Goal: Transaction & Acquisition: Download file/media

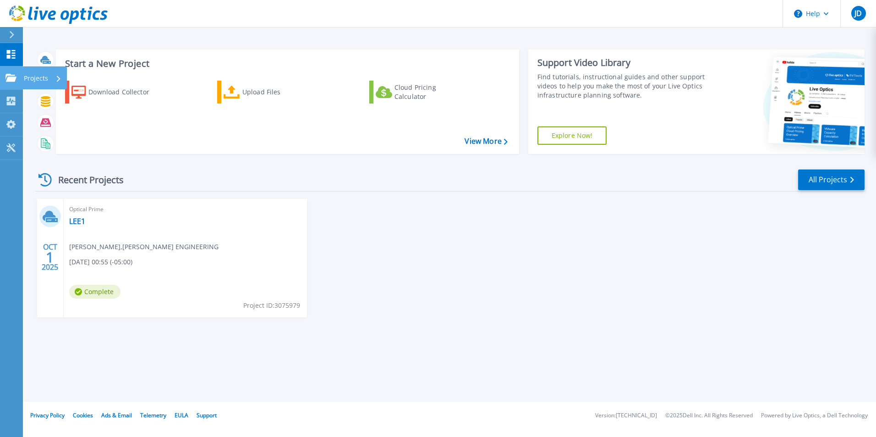
click at [44, 78] on p "Projects" at bounding box center [36, 78] width 24 height 24
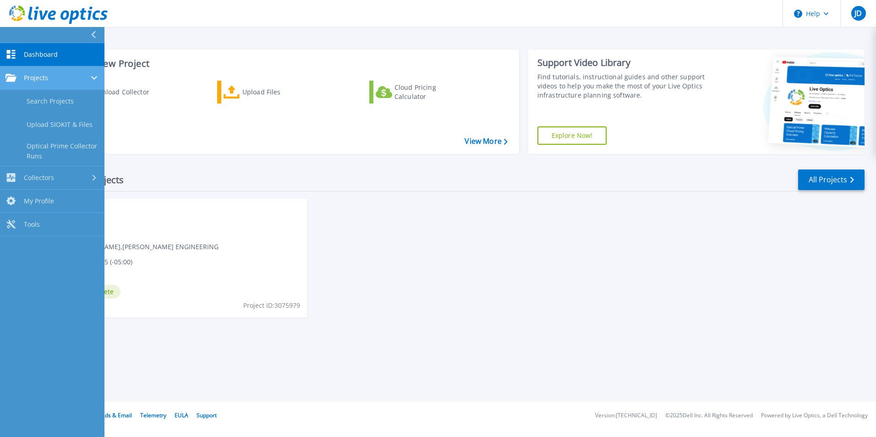
click at [57, 77] on div "Projects" at bounding box center [53, 78] width 94 height 8
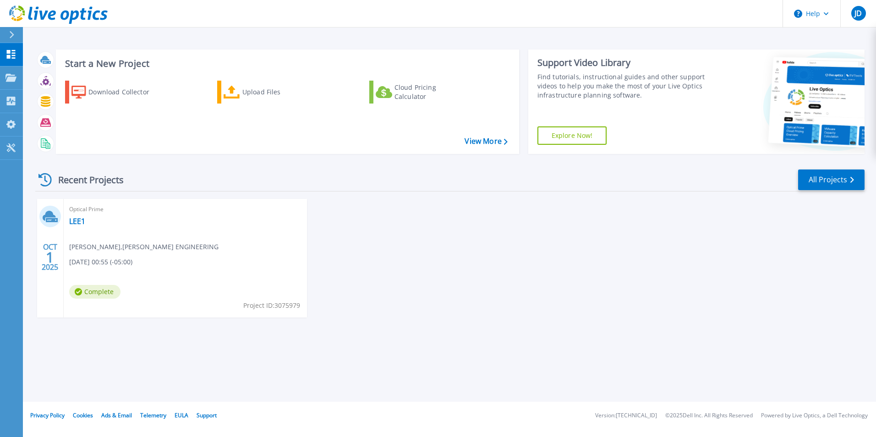
click at [388, 193] on div "Recent Projects All Projects OCT 1 2025 Optical Prime LEE1 John Denholm , LEE E…" at bounding box center [450, 252] width 830 height 182
click at [11, 33] on icon at bounding box center [11, 34] width 5 height 7
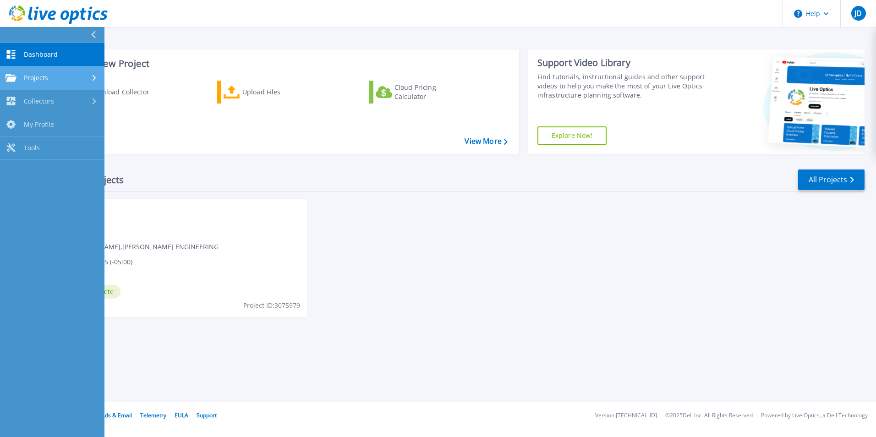
click at [67, 77] on div "Projects" at bounding box center [53, 78] width 94 height 8
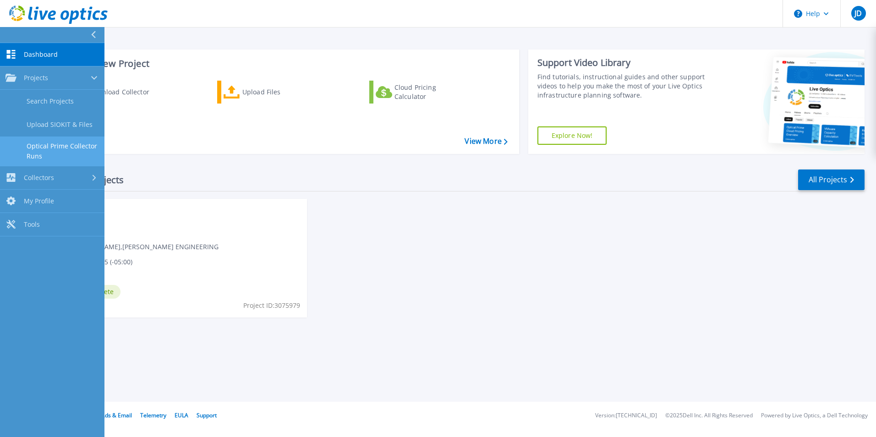
click at [57, 149] on link "Optical Prime Collector Runs" at bounding box center [52, 151] width 105 height 29
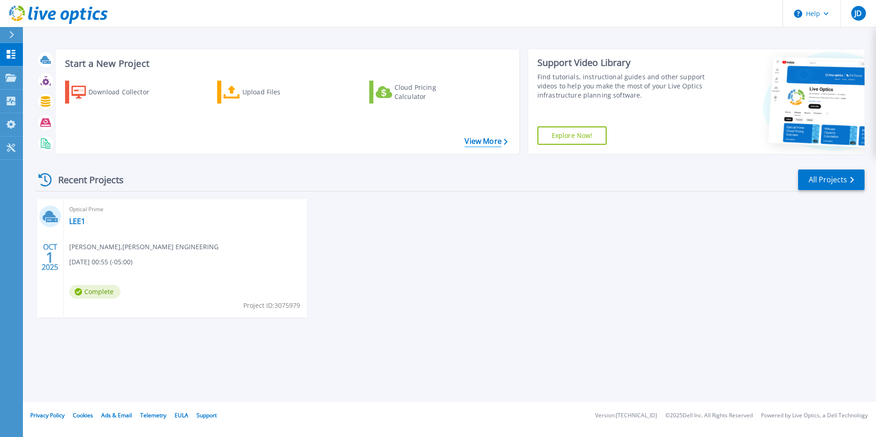
click at [480, 139] on link "View More" at bounding box center [486, 141] width 43 height 9
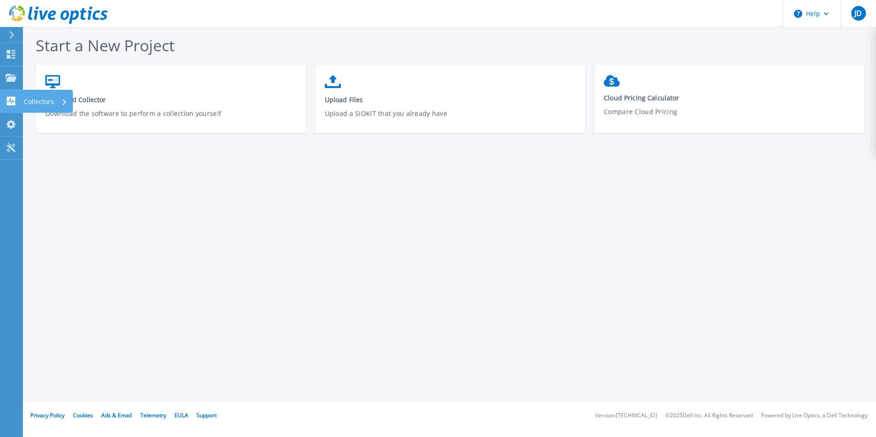
click at [46, 101] on p "Collectors" at bounding box center [39, 102] width 30 height 24
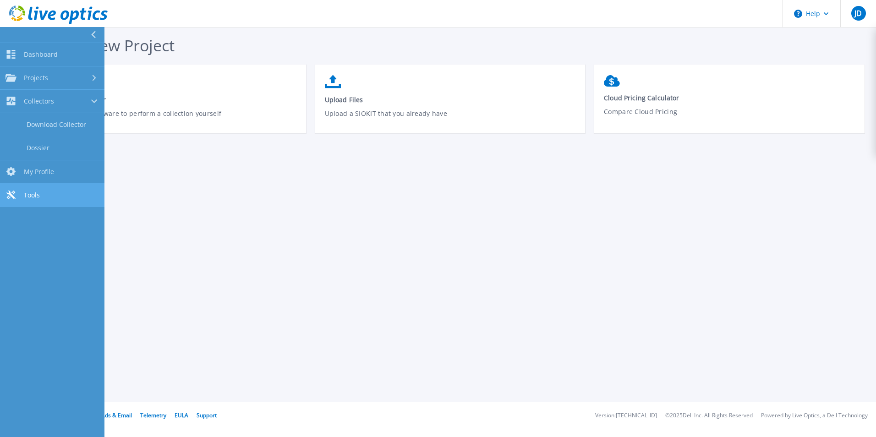
click at [33, 195] on span "Tools" at bounding box center [32, 195] width 16 height 8
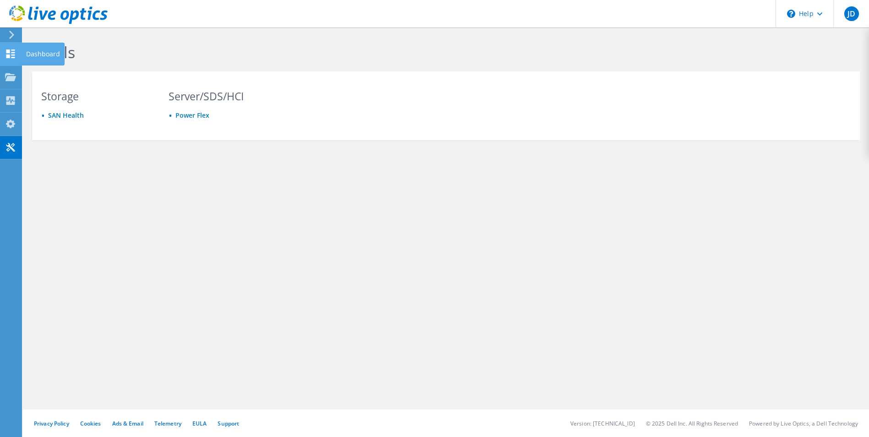
click at [9, 55] on use at bounding box center [10, 54] width 9 height 9
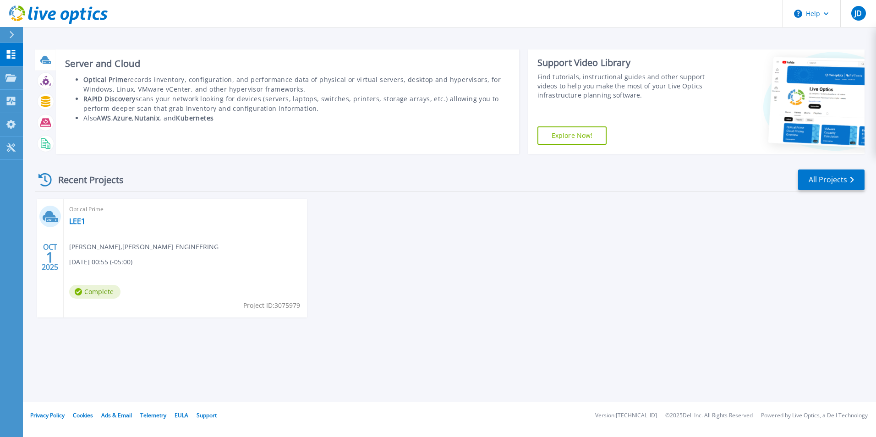
click at [44, 63] on icon at bounding box center [47, 62] width 8 height 3
click at [107, 82] on b "Optical Prime" at bounding box center [105, 79] width 44 height 9
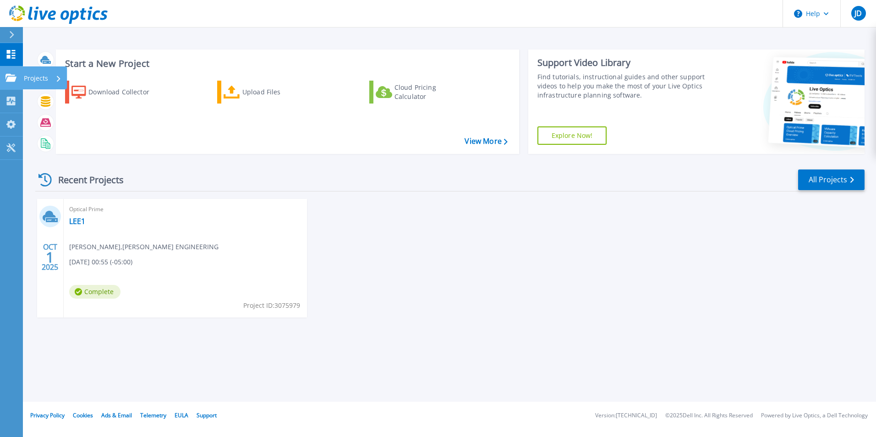
click at [34, 76] on p "Projects" at bounding box center [36, 78] width 24 height 24
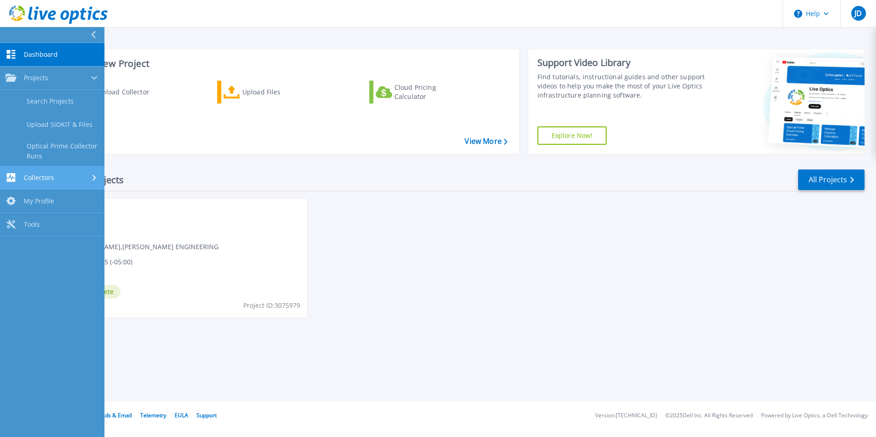
click at [44, 179] on span "Collectors" at bounding box center [39, 178] width 30 height 8
click at [39, 172] on span "My Profile" at bounding box center [39, 172] width 30 height 8
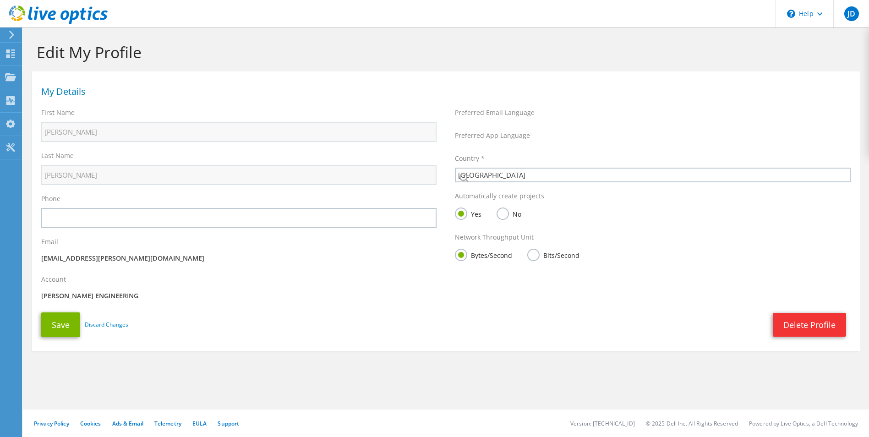
select select "224"
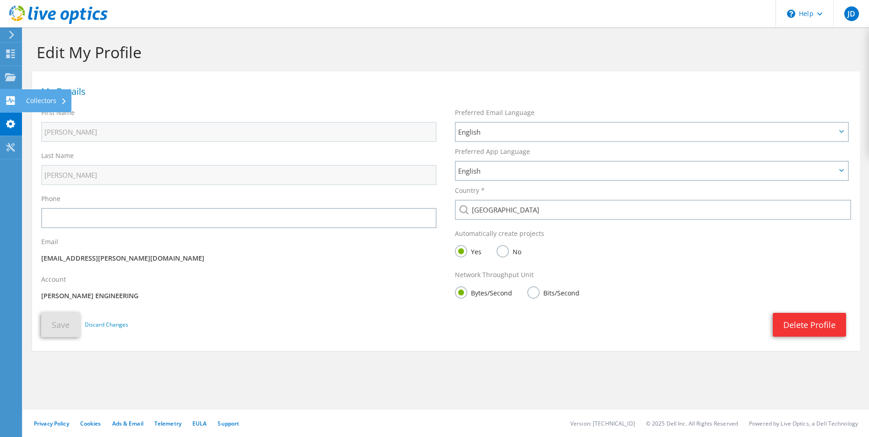
click at [6, 100] on icon at bounding box center [10, 100] width 11 height 9
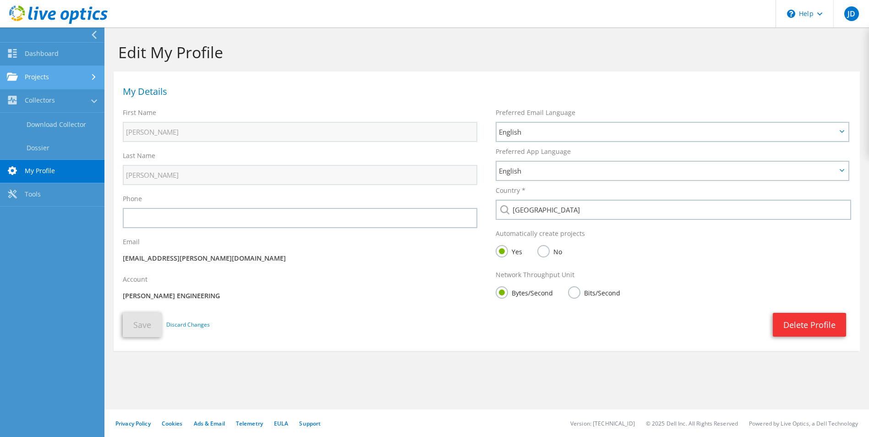
click at [52, 86] on link "Projects" at bounding box center [52, 77] width 105 height 23
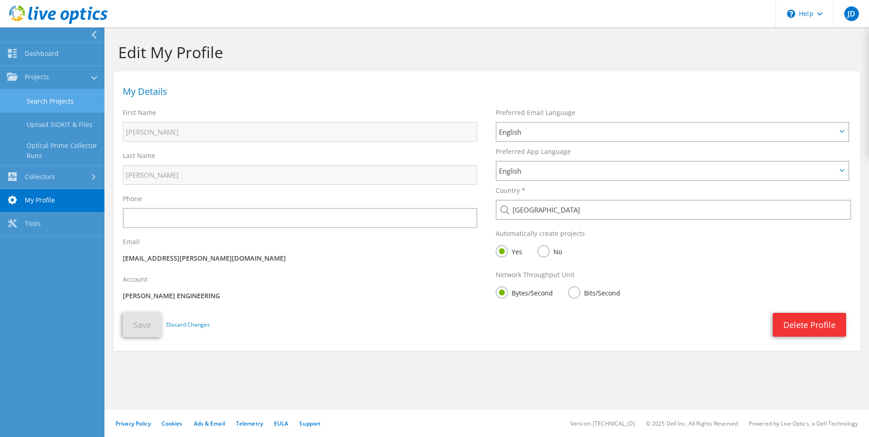
click at [49, 100] on link "Search Projects" at bounding box center [52, 100] width 105 height 23
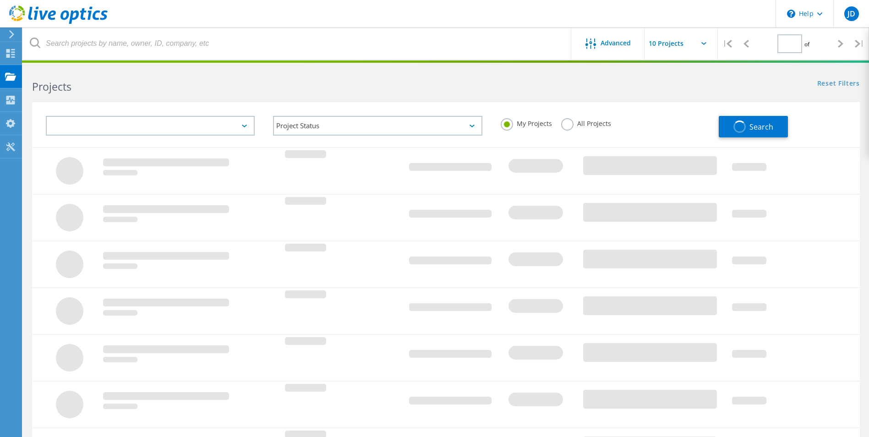
type input "1"
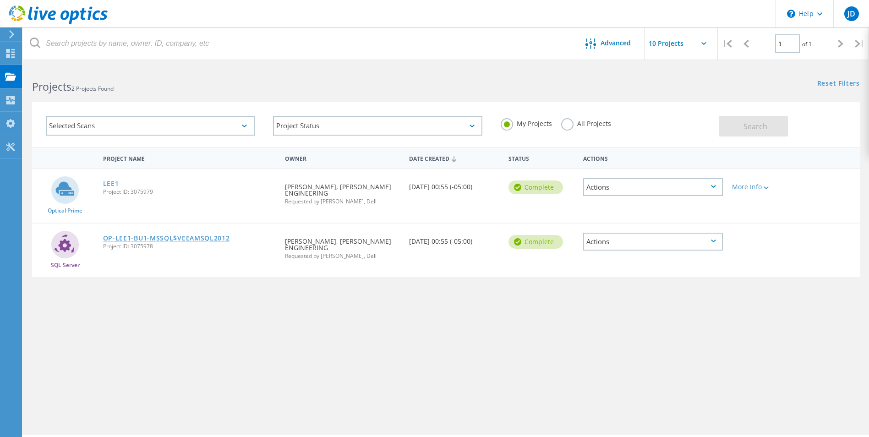
click at [192, 235] on link "OP-LEE1-BU1-MSSQL$VEEAMSQL2012" at bounding box center [166, 238] width 127 height 6
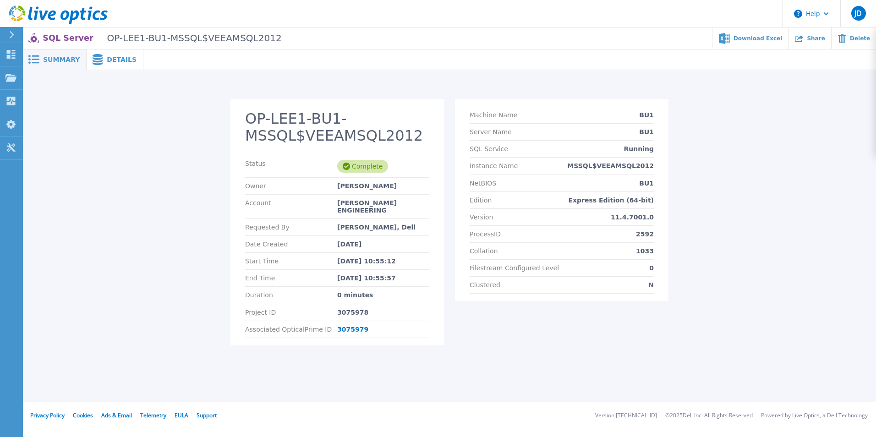
click at [108, 62] on span "Details" at bounding box center [122, 59] width 30 height 6
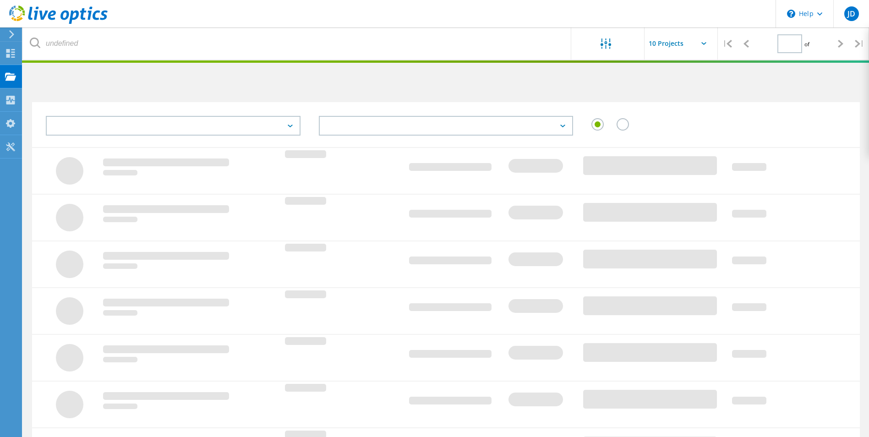
type input "1"
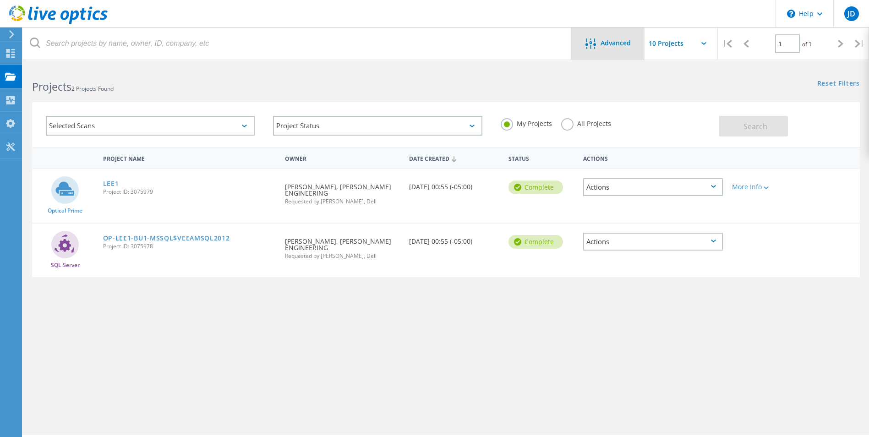
click at [603, 45] on span "Advanced" at bounding box center [616, 43] width 30 height 6
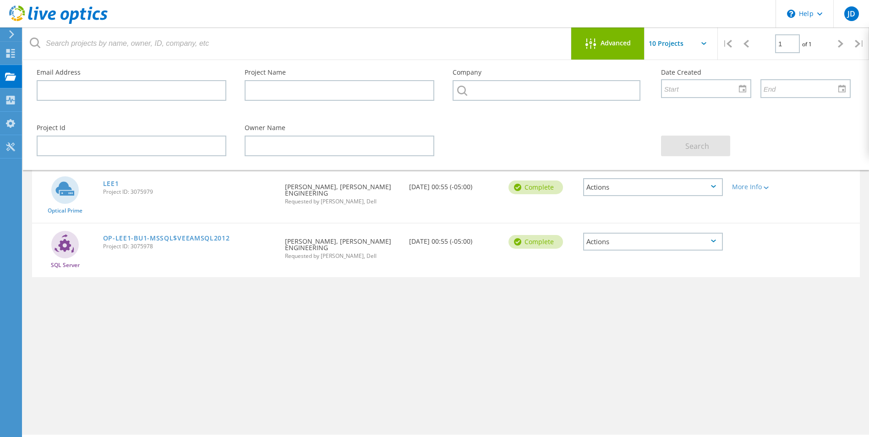
click at [603, 45] on span "Advanced" at bounding box center [616, 43] width 30 height 6
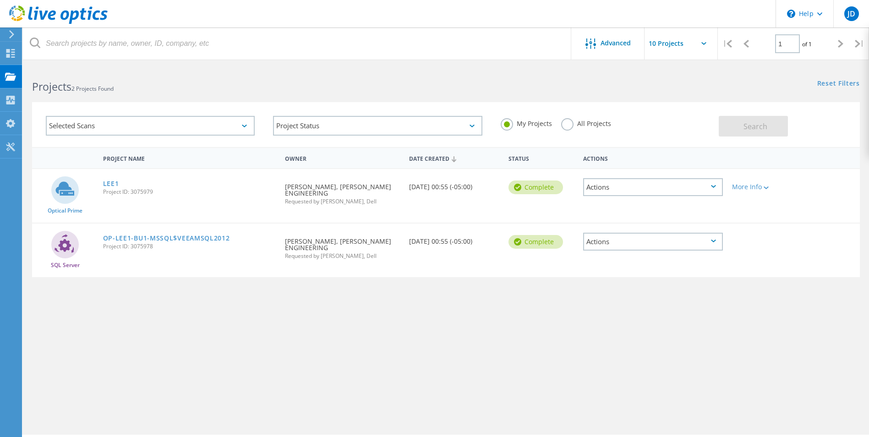
click at [237, 123] on div "Selected Scans" at bounding box center [150, 126] width 209 height 20
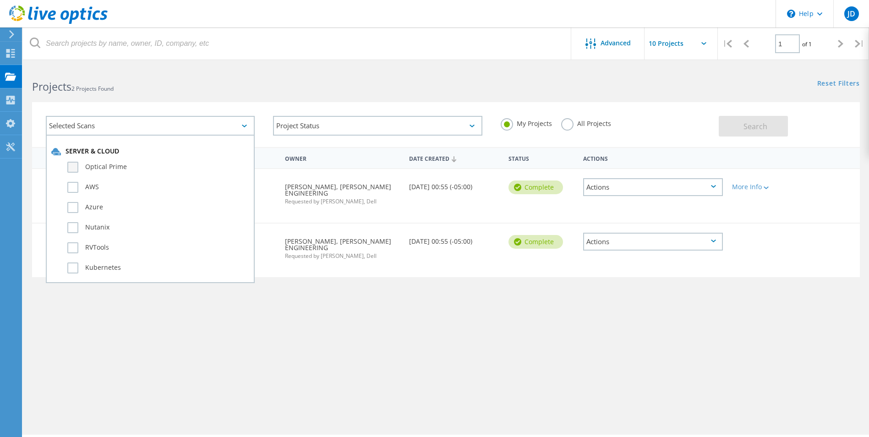
click at [72, 170] on label "Optical Prime" at bounding box center [158, 167] width 182 height 11
click at [0, 0] on input "Optical Prime" at bounding box center [0, 0] width 0 height 0
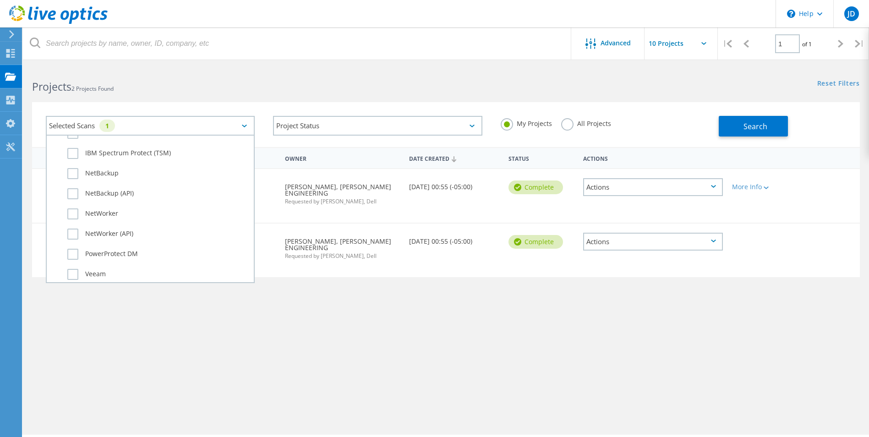
scroll to position [644, 0]
click at [224, 108] on div "Selected Scans 1 Server & Cloud Optical Prime AWS Azure Nutanix RVTools Kuberne…" at bounding box center [150, 126] width 227 height 38
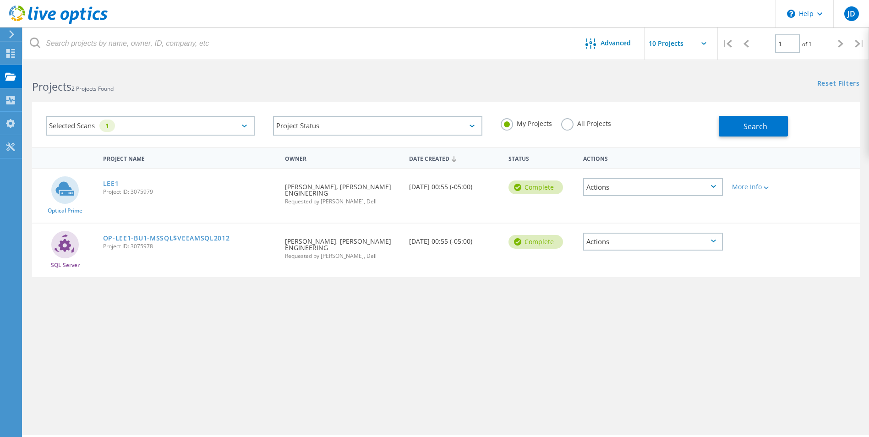
click at [567, 125] on label "All Projects" at bounding box center [586, 122] width 50 height 9
click at [0, 0] on input "All Projects" at bounding box center [0, 0] width 0 height 0
click at [696, 41] on input "text" at bounding box center [691, 44] width 92 height 32
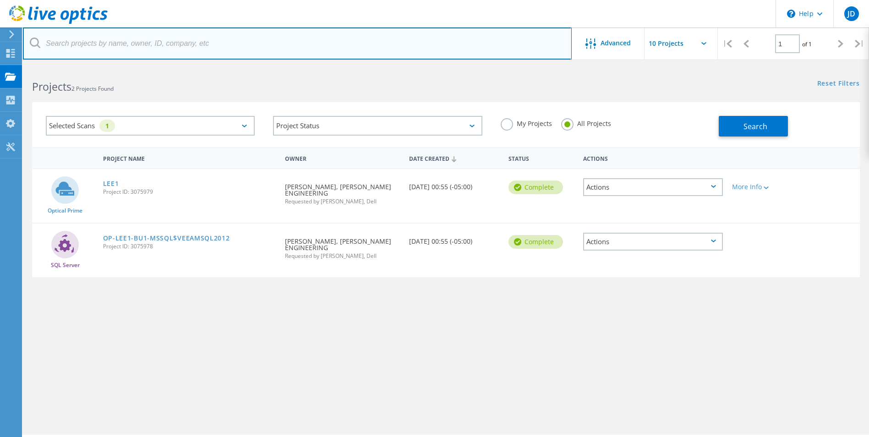
click at [94, 46] on input "text" at bounding box center [297, 44] width 549 height 32
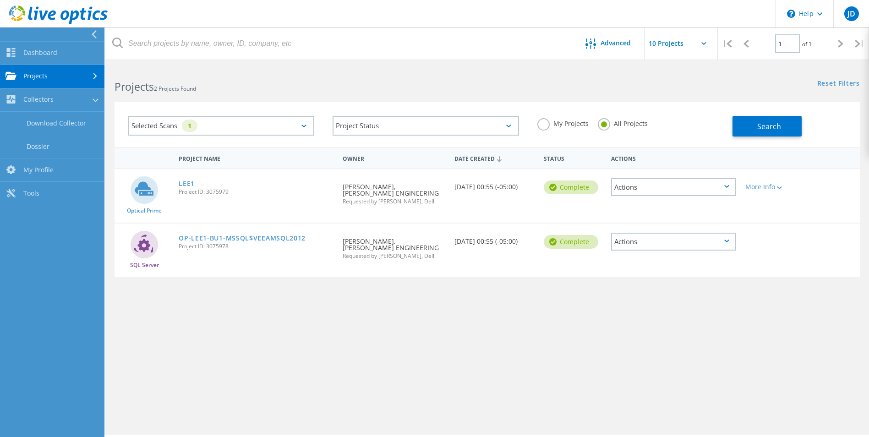
click at [33, 72] on link "Projects" at bounding box center [52, 76] width 105 height 23
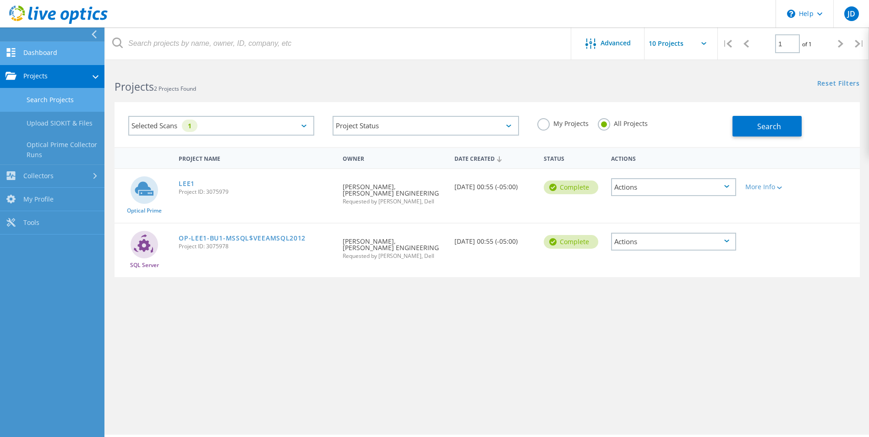
click at [36, 53] on link "Dashboard" at bounding box center [52, 53] width 105 height 23
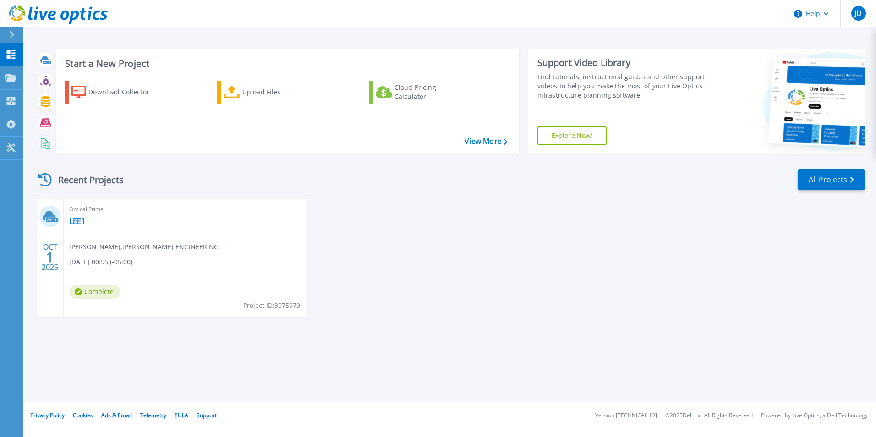
click at [117, 66] on h3 "Start a New Project" at bounding box center [286, 64] width 442 height 10
click at [77, 225] on link "LEE1" at bounding box center [77, 221] width 16 height 9
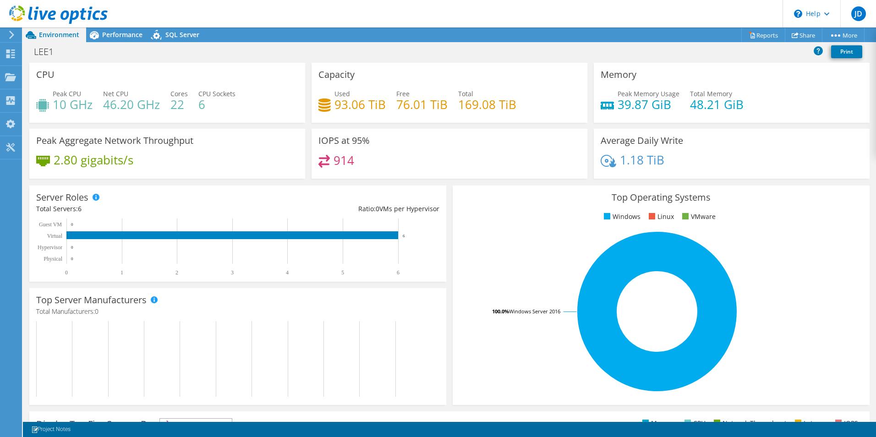
click at [62, 36] on span "Environment" at bounding box center [59, 34] width 40 height 9
click at [15, 52] on icon at bounding box center [10, 54] width 11 height 9
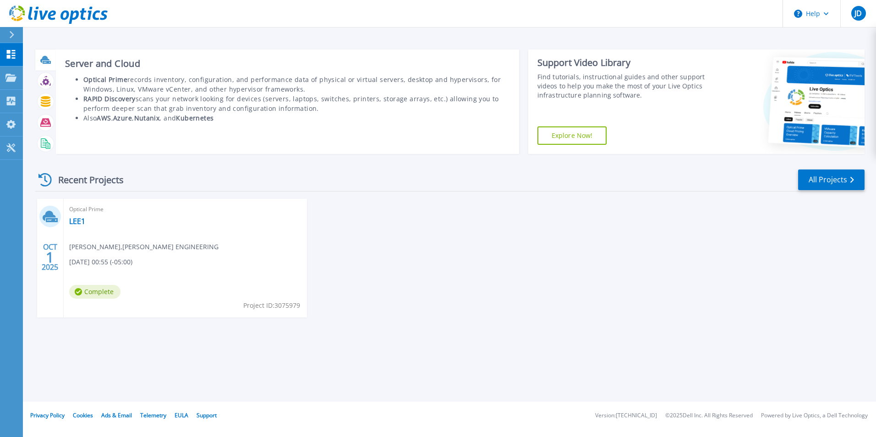
click at [47, 60] on icon at bounding box center [44, 59] width 9 height 7
click at [48, 66] on div at bounding box center [46, 60] width 16 height 16
click at [114, 99] on b "RAPID Discovery" at bounding box center [109, 98] width 52 height 9
click at [105, 80] on b "Optical Prime" at bounding box center [105, 79] width 44 height 9
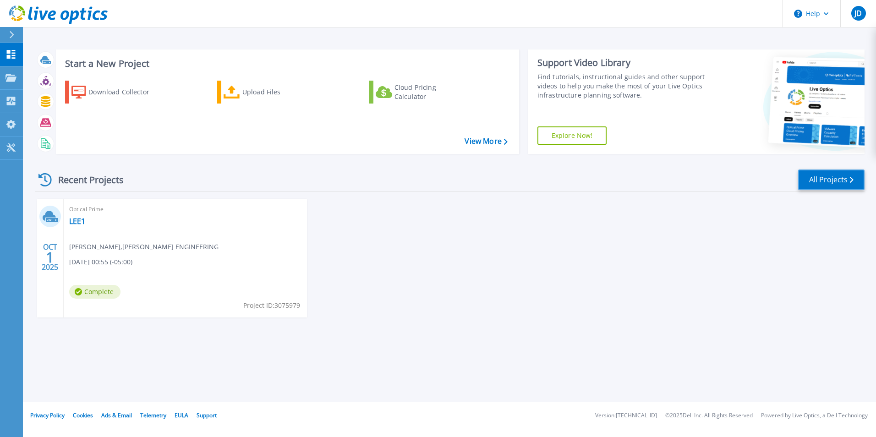
click at [831, 179] on link "All Projects" at bounding box center [831, 180] width 66 height 21
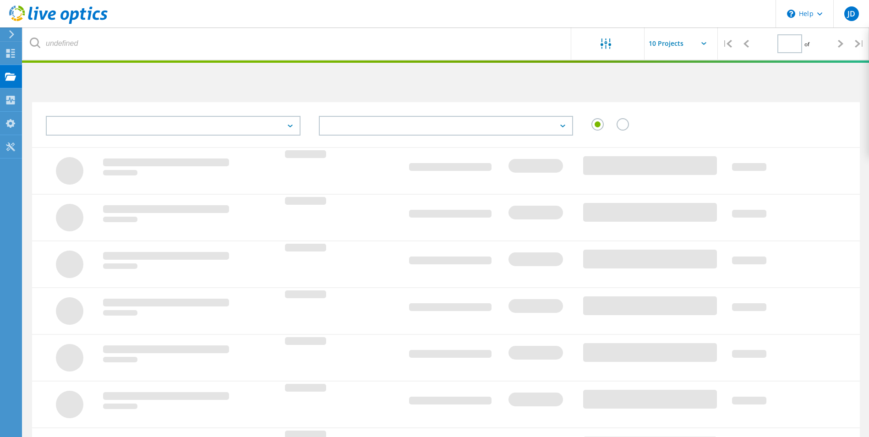
type input "1"
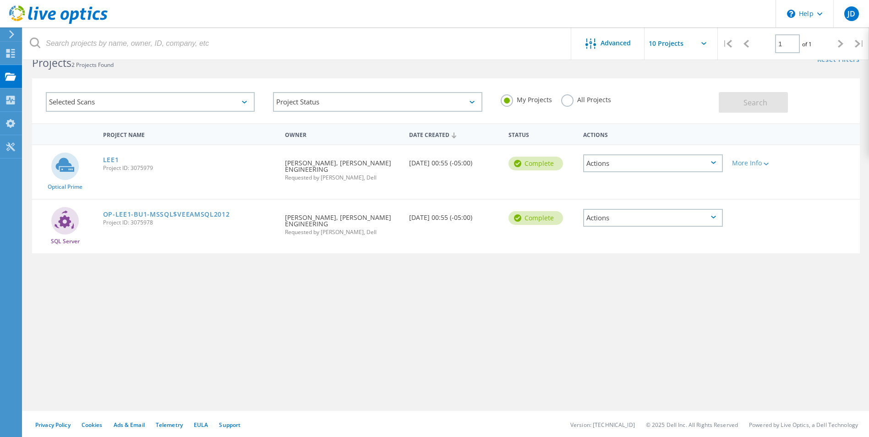
scroll to position [25, 0]
click at [6, 54] on icon at bounding box center [10, 53] width 11 height 9
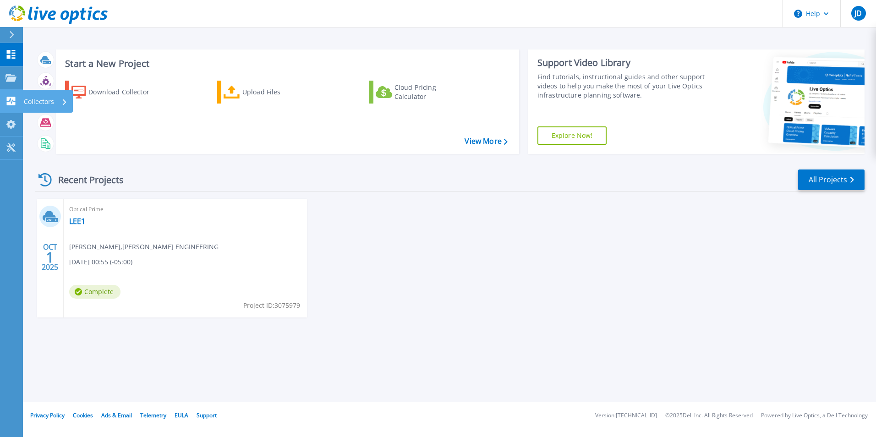
click at [48, 102] on p "Collectors" at bounding box center [39, 102] width 30 height 24
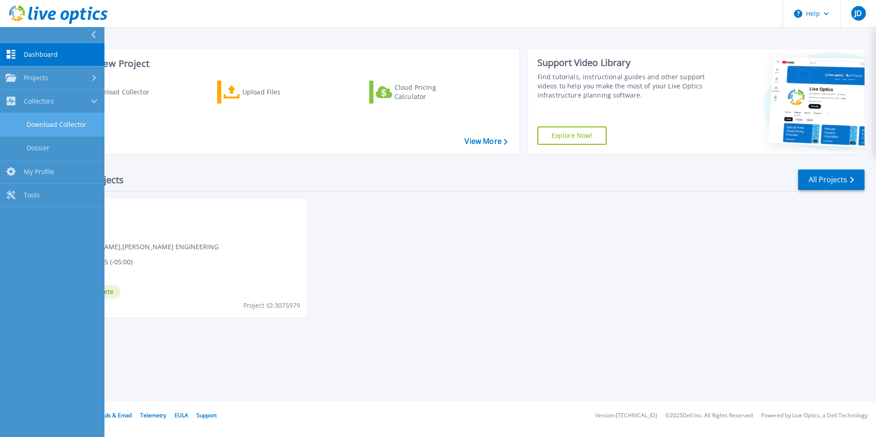
click at [62, 121] on link "Download Collector" at bounding box center [52, 124] width 105 height 23
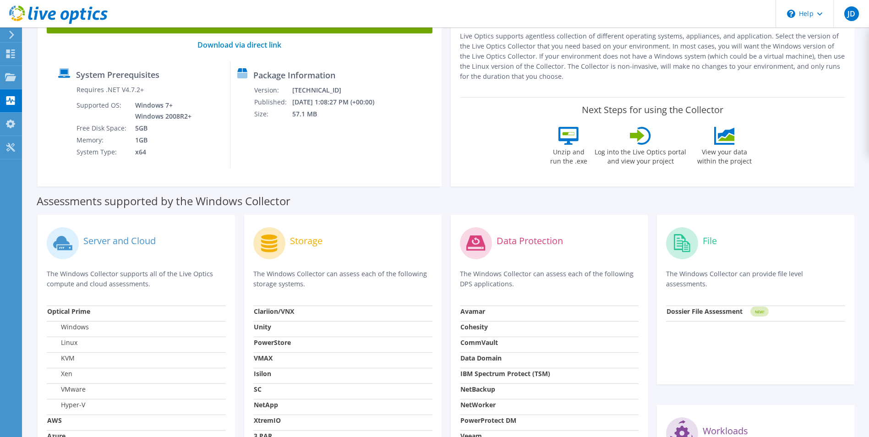
scroll to position [138, 0]
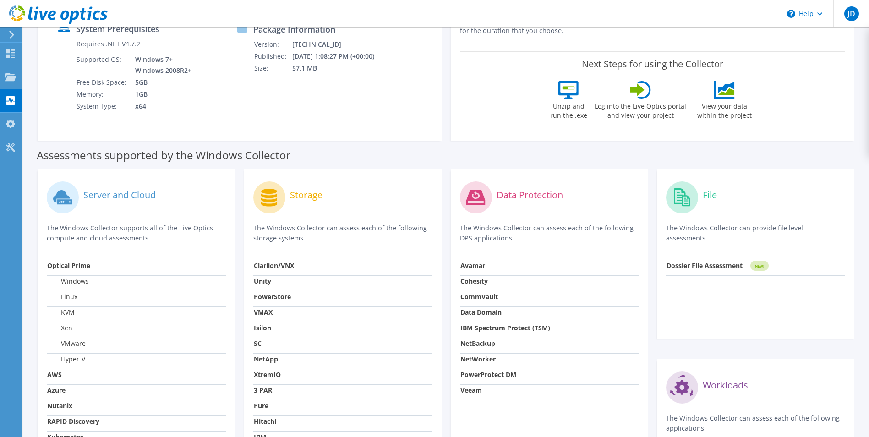
click at [116, 193] on label "Server and Cloud" at bounding box center [119, 195] width 72 height 9
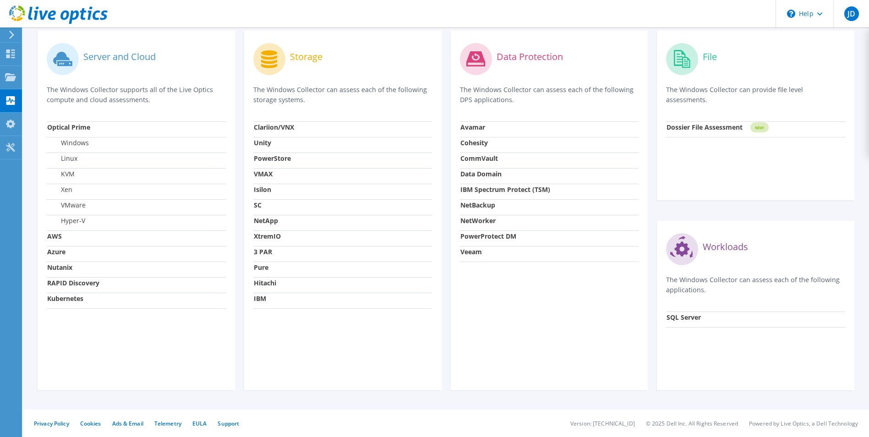
scroll to position [0, 0]
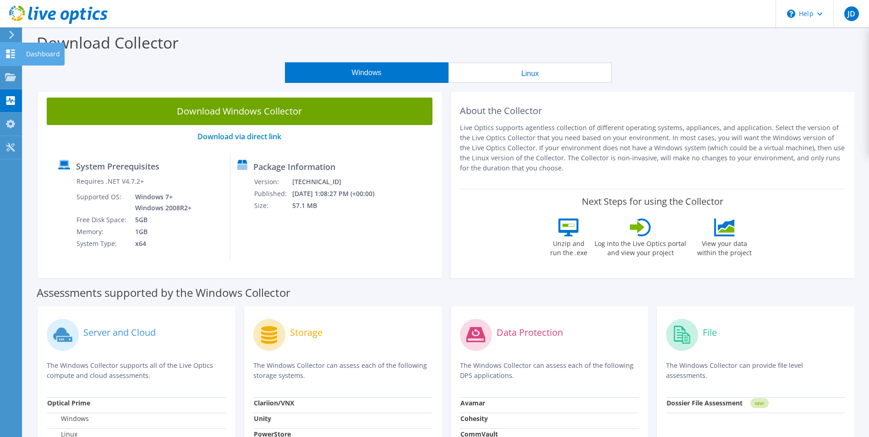
click at [13, 55] on use at bounding box center [10, 54] width 9 height 9
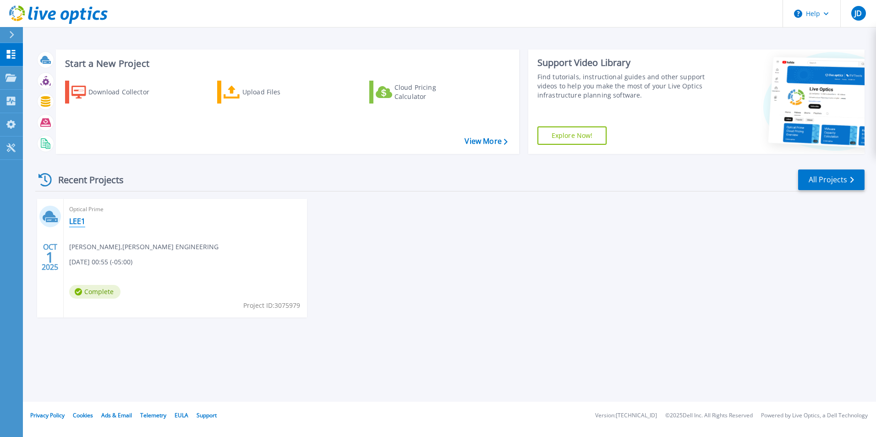
click at [81, 226] on link "LEE1" at bounding box center [77, 221] width 16 height 9
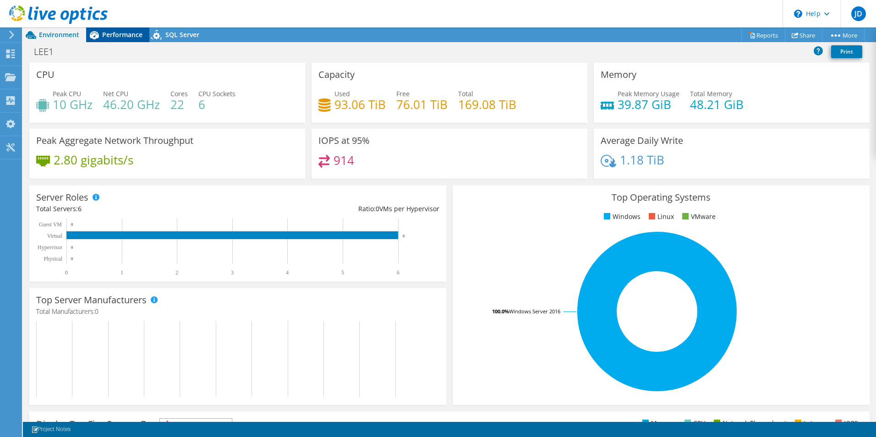
click at [119, 33] on span "Performance" at bounding box center [122, 34] width 40 height 9
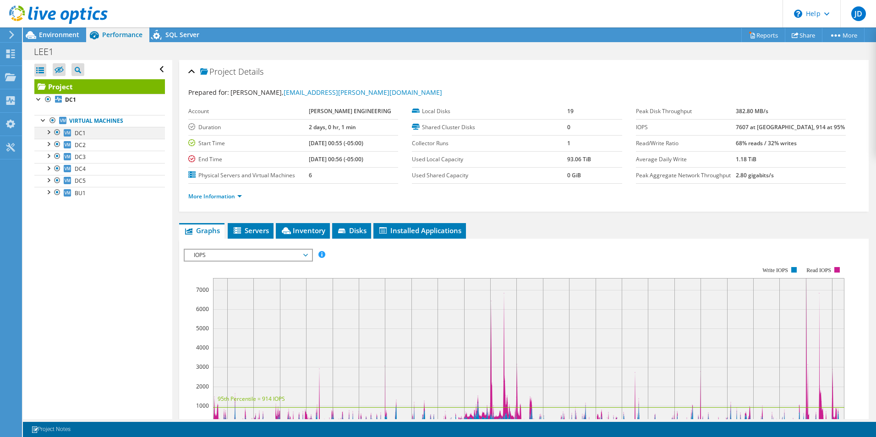
click at [48, 135] on div at bounding box center [48, 131] width 9 height 9
click at [62, 170] on div at bounding box center [61, 168] width 9 height 11
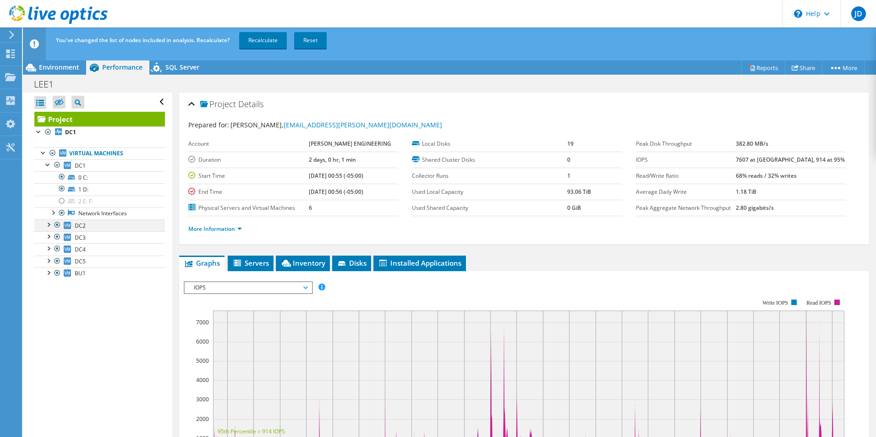
click at [47, 225] on div at bounding box center [48, 224] width 9 height 9
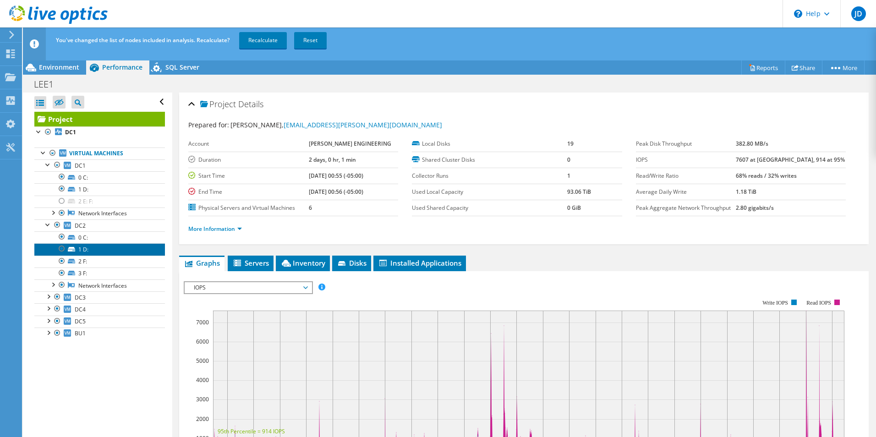
click at [107, 248] on link "1 D:" at bounding box center [99, 249] width 131 height 12
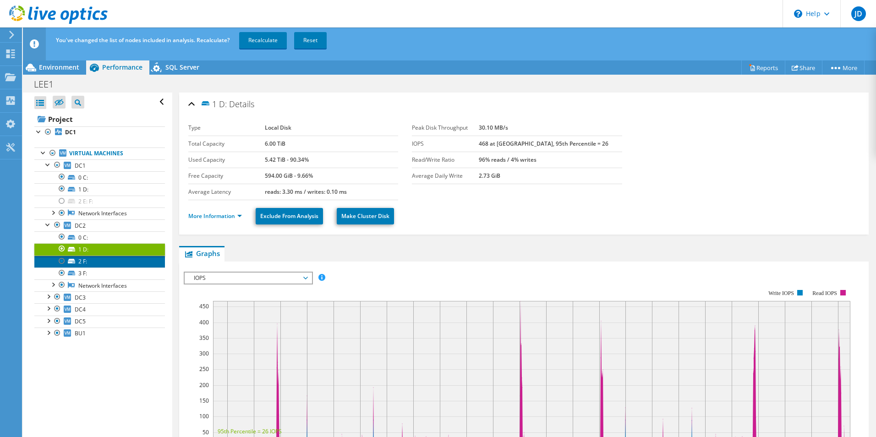
click at [83, 262] on link "2 F:" at bounding box center [99, 262] width 131 height 12
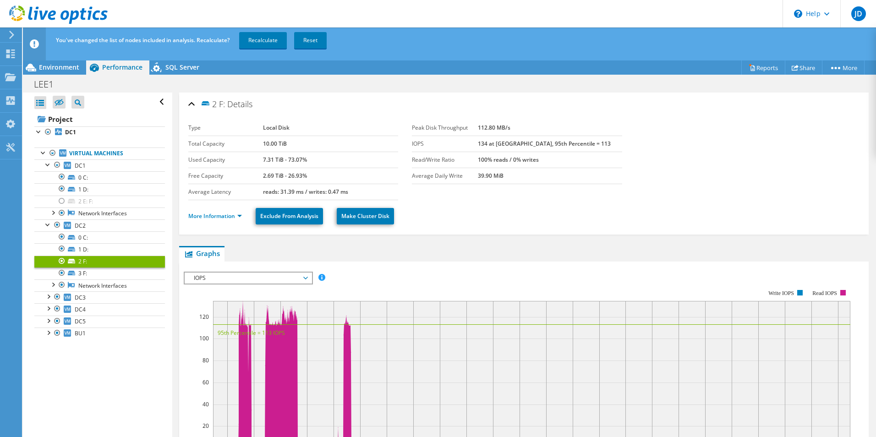
click at [62, 262] on div at bounding box center [61, 261] width 9 height 11
click at [89, 273] on link "3 F:" at bounding box center [99, 274] width 131 height 12
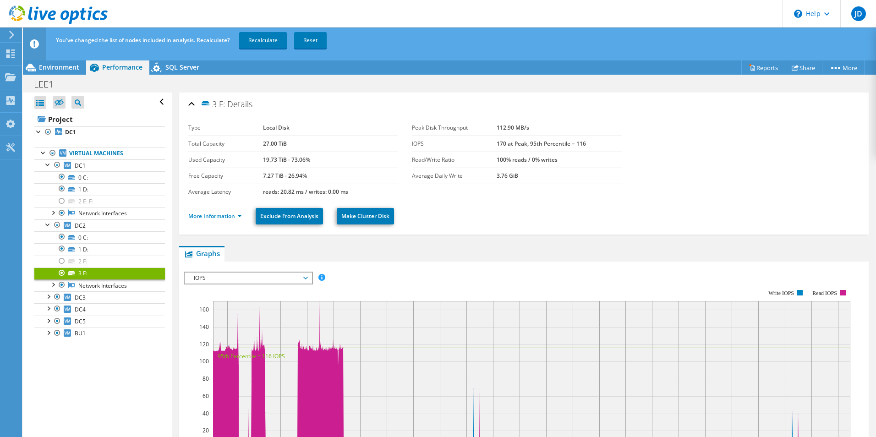
click at [63, 274] on div at bounding box center [61, 273] width 9 height 11
click at [50, 298] on div at bounding box center [48, 296] width 9 height 9
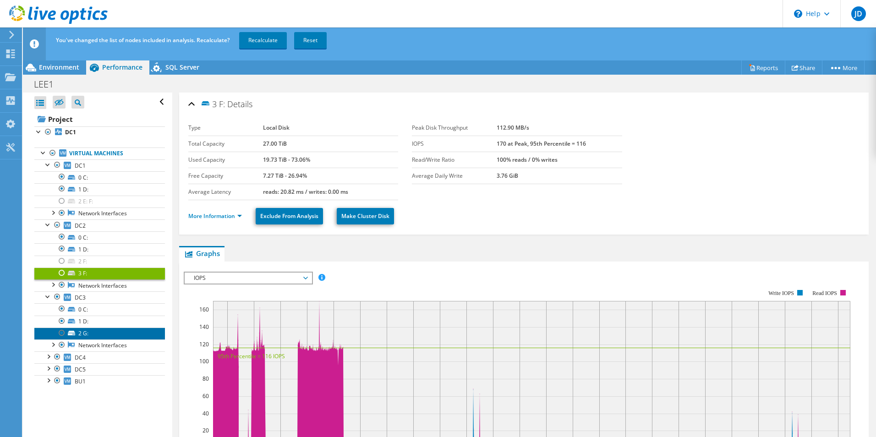
click at [83, 335] on link "2 G:" at bounding box center [99, 334] width 131 height 12
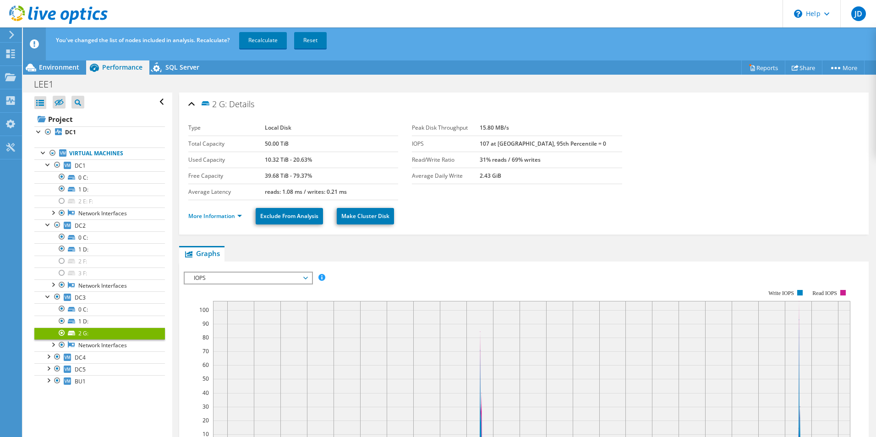
click at [62, 335] on div at bounding box center [61, 333] width 9 height 11
click at [46, 359] on div at bounding box center [48, 356] width 9 height 9
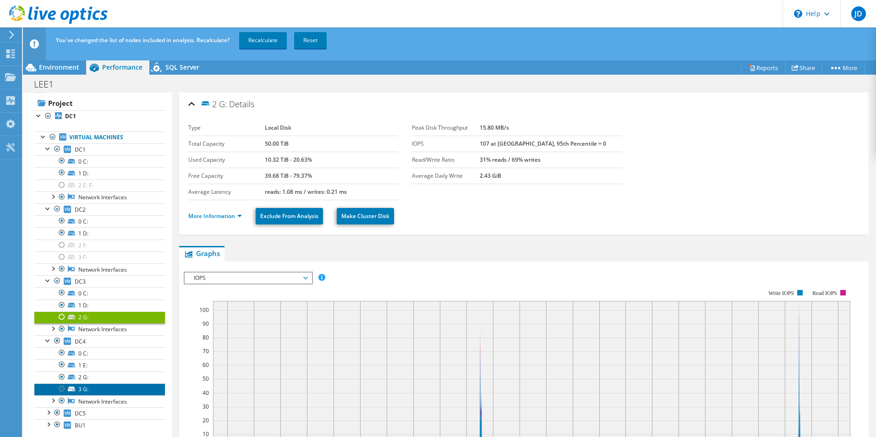
click at [89, 391] on link "3 G:" at bounding box center [99, 390] width 131 height 12
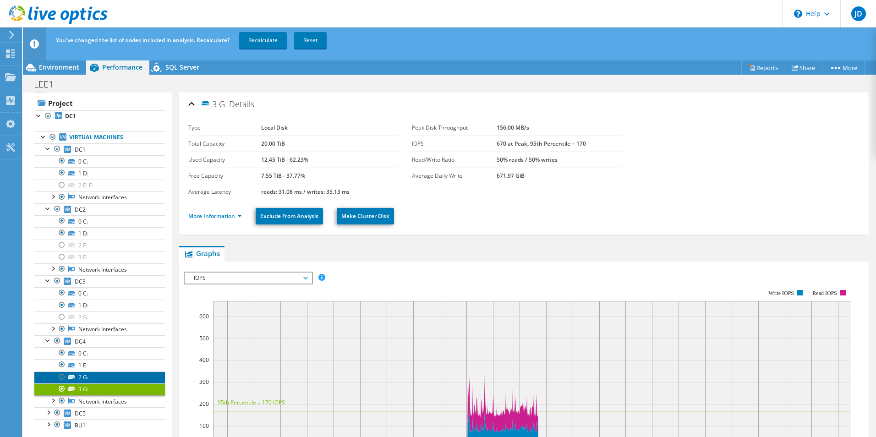
click at [87, 379] on link "2 G:" at bounding box center [99, 378] width 131 height 12
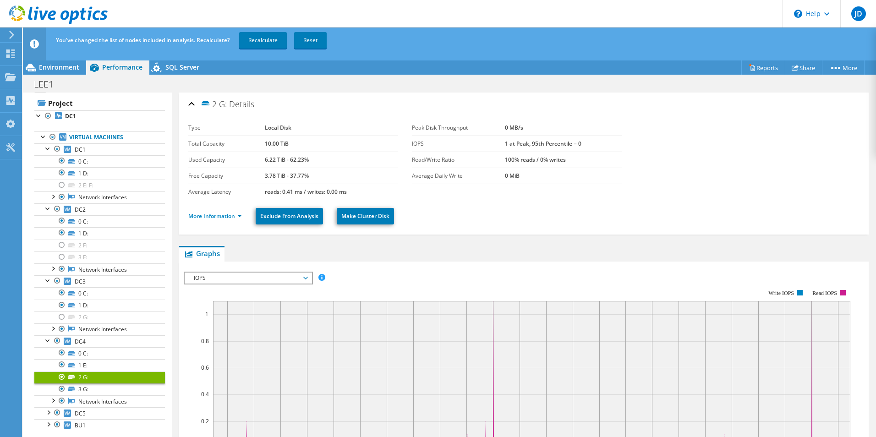
click at [62, 378] on div at bounding box center [61, 377] width 9 height 11
click at [61, 390] on div at bounding box center [61, 389] width 9 height 11
click at [95, 368] on link "1 E:" at bounding box center [99, 365] width 131 height 12
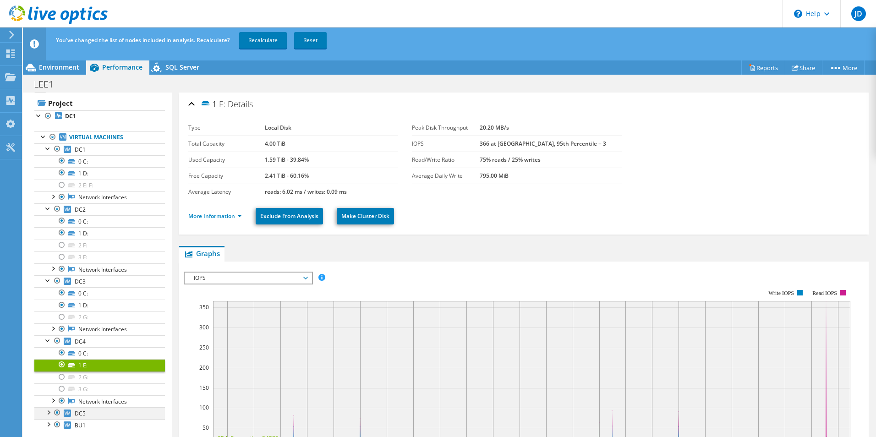
click at [50, 414] on div at bounding box center [48, 411] width 9 height 9
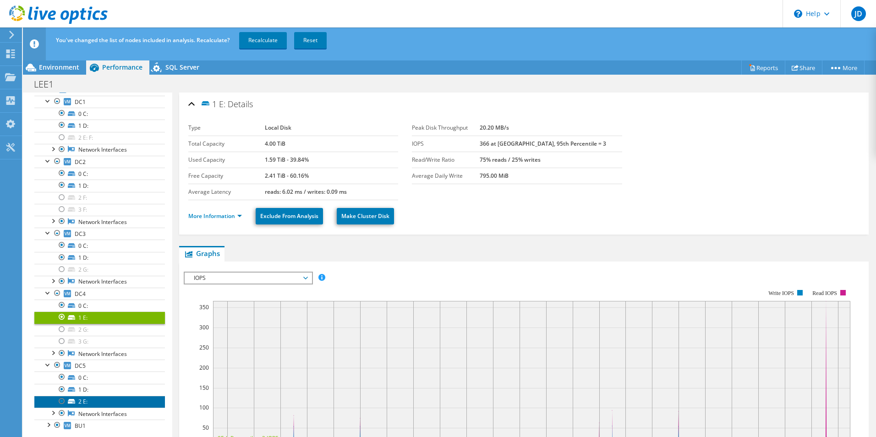
click at [93, 402] on link "2 E:" at bounding box center [99, 402] width 131 height 12
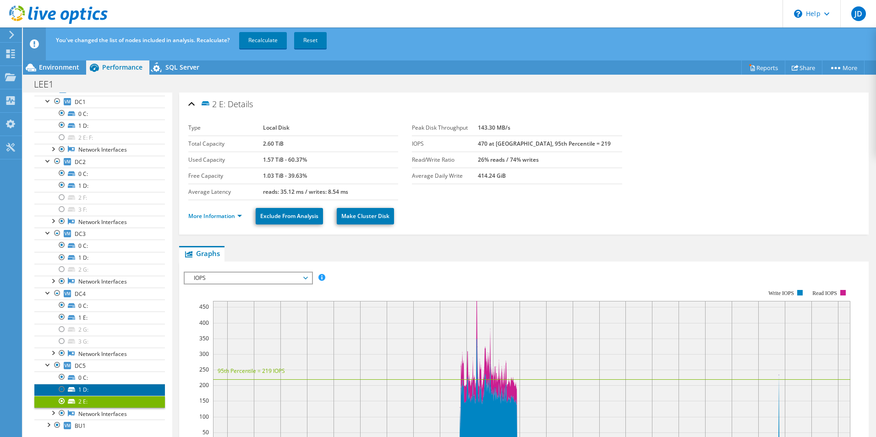
click at [96, 393] on link "1 D:" at bounding box center [99, 390] width 131 height 12
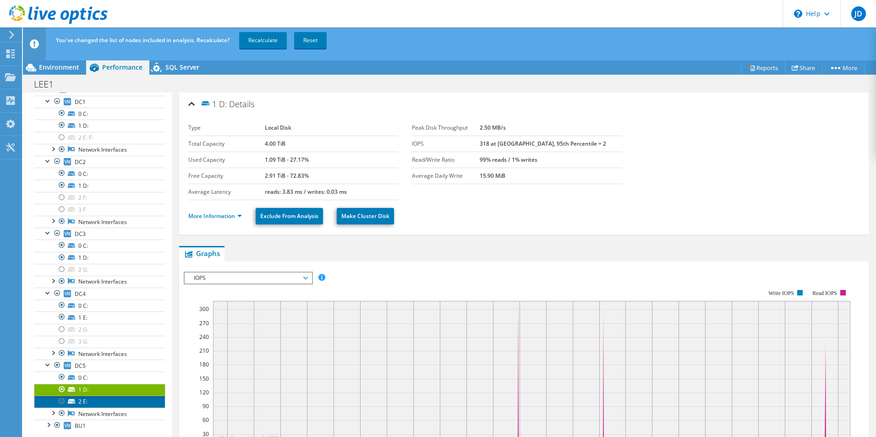
click at [92, 401] on link "2 E:" at bounding box center [99, 402] width 131 height 12
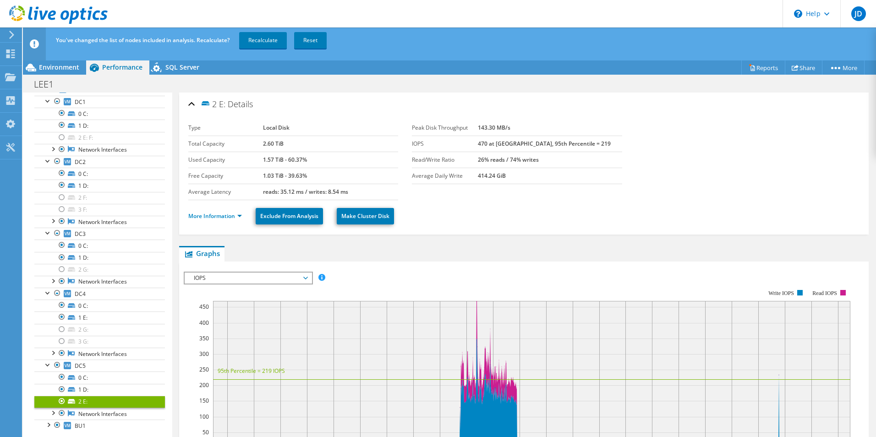
click at [61, 401] on div at bounding box center [61, 401] width 9 height 11
click at [48, 426] on div at bounding box center [48, 424] width 9 height 9
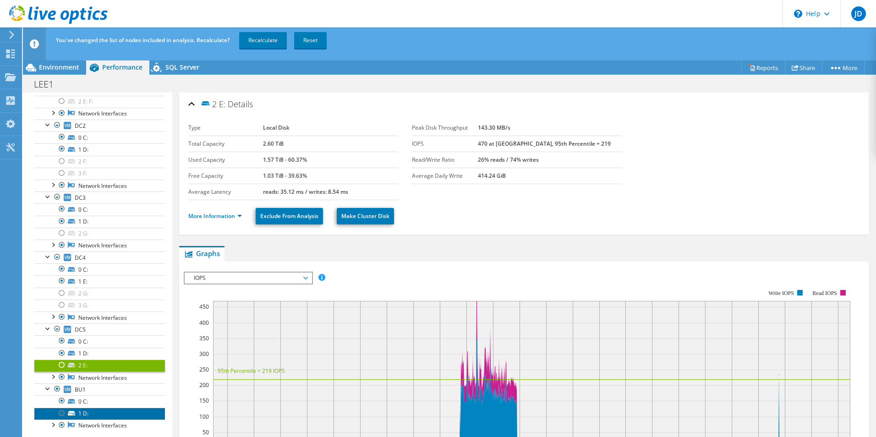
click at [87, 416] on link "1 D:" at bounding box center [99, 414] width 131 height 12
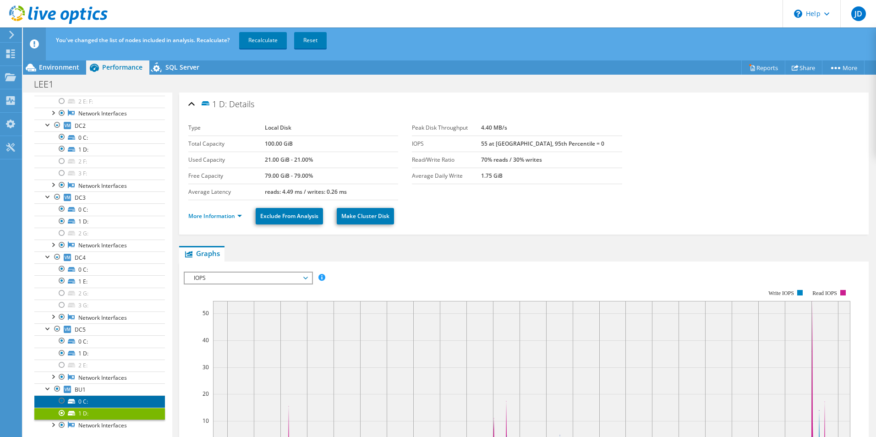
click at [96, 402] on link "0 C:" at bounding box center [99, 402] width 131 height 12
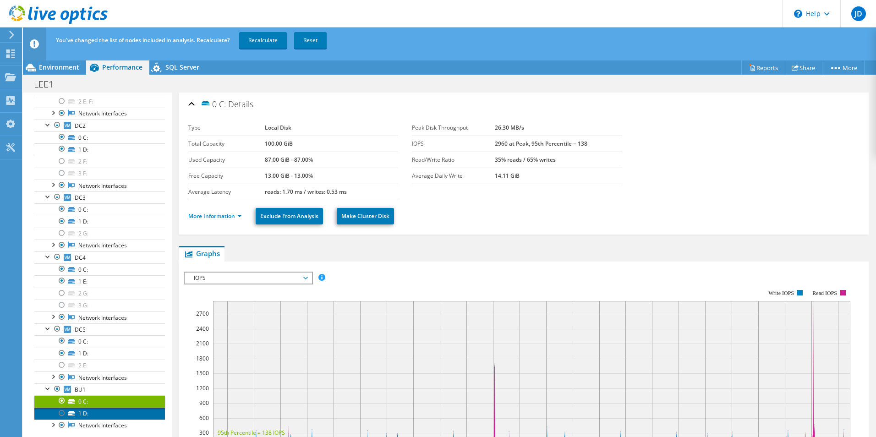
click at [93, 415] on link "1 D:" at bounding box center [99, 414] width 131 height 12
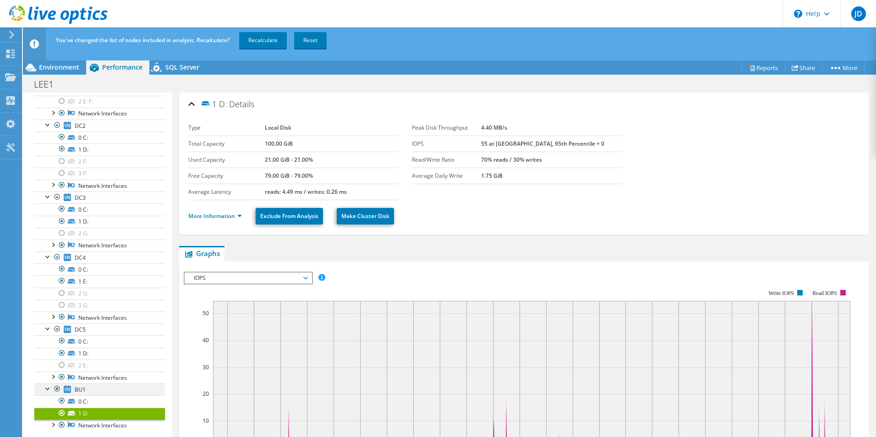
click at [57, 391] on div at bounding box center [57, 389] width 9 height 11
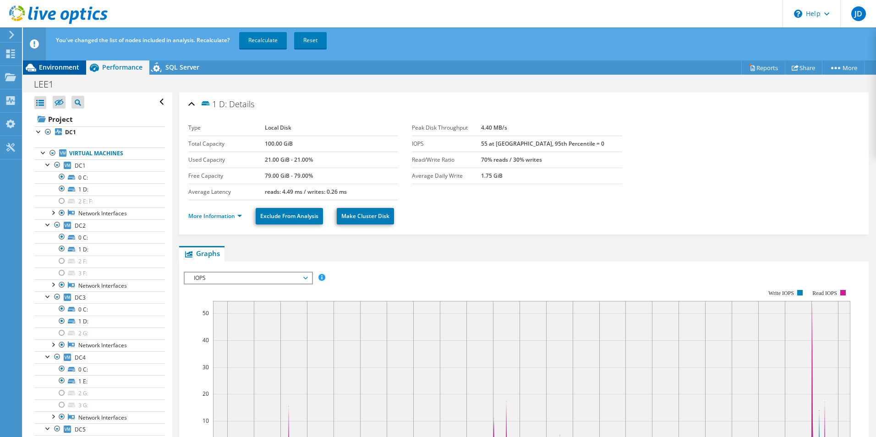
click at [50, 70] on span "Environment" at bounding box center [59, 67] width 40 height 9
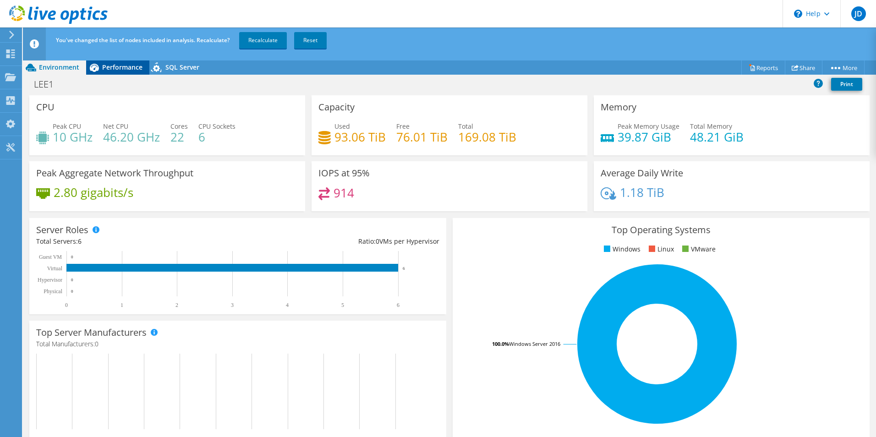
click at [113, 68] on span "Performance" at bounding box center [122, 67] width 40 height 9
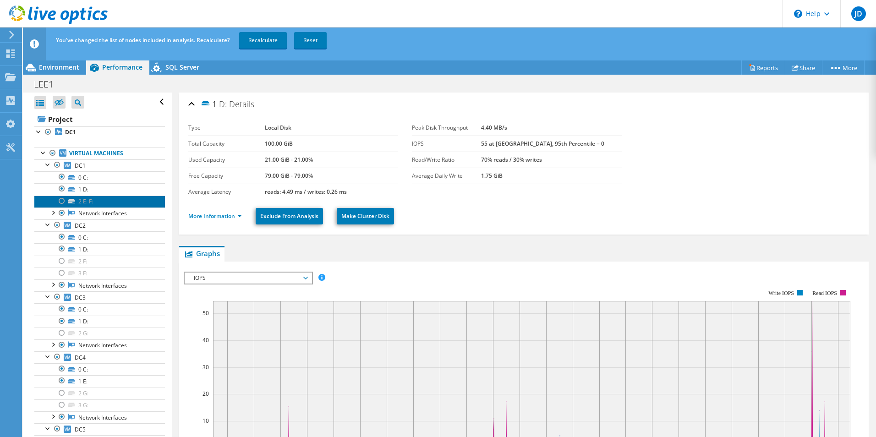
click at [88, 203] on link "2 E: F:" at bounding box center [99, 202] width 131 height 12
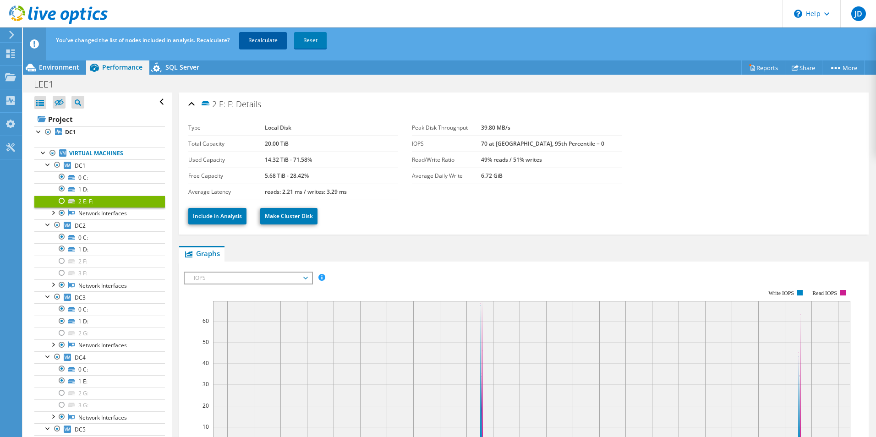
click at [265, 40] on link "Recalculate" at bounding box center [263, 40] width 48 height 17
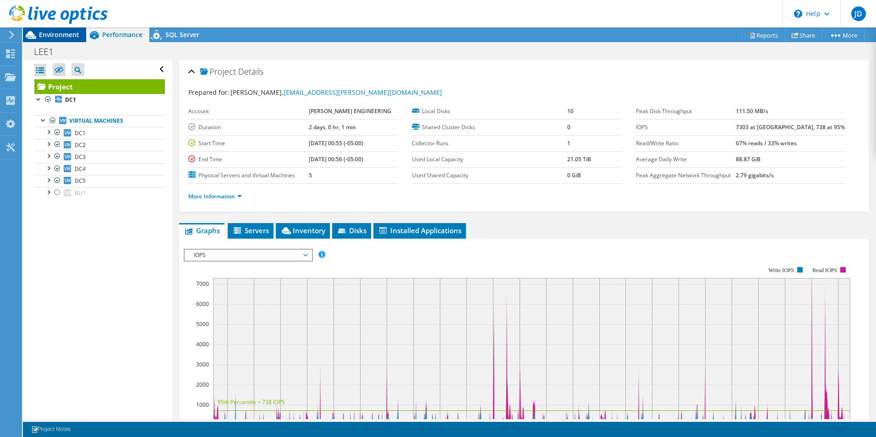
click at [44, 35] on span "Environment" at bounding box center [59, 34] width 40 height 9
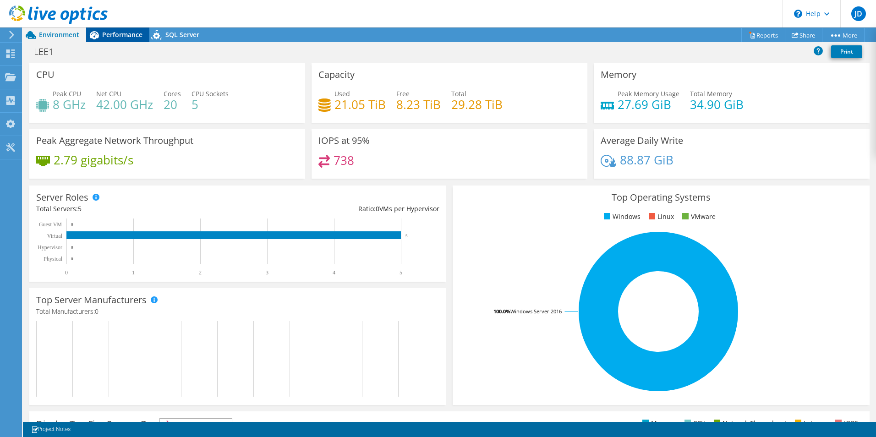
click at [128, 36] on span "Performance" at bounding box center [122, 34] width 40 height 9
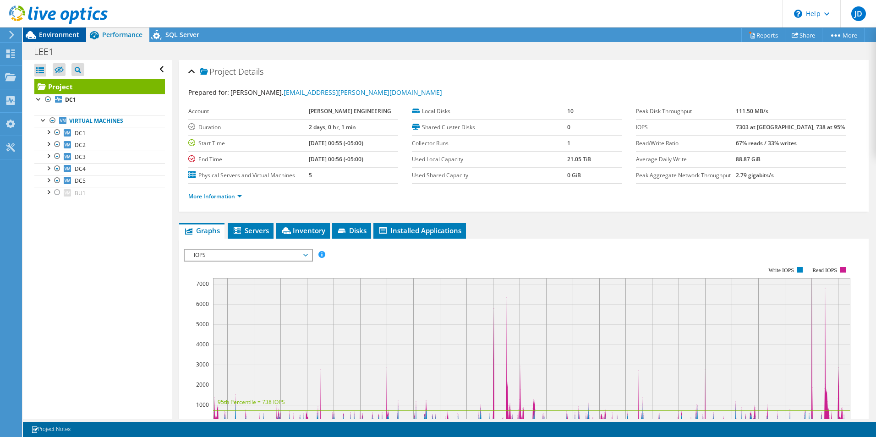
click at [60, 33] on span "Environment" at bounding box center [59, 34] width 40 height 9
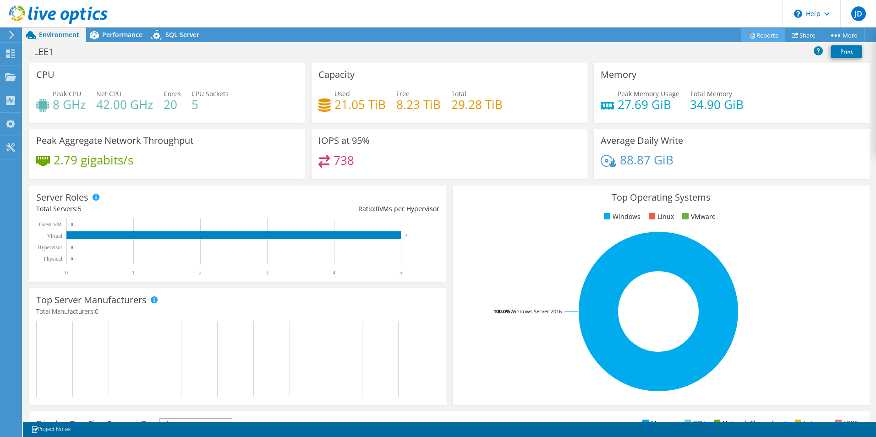
click at [754, 34] on link "Reports" at bounding box center [764, 35] width 44 height 14
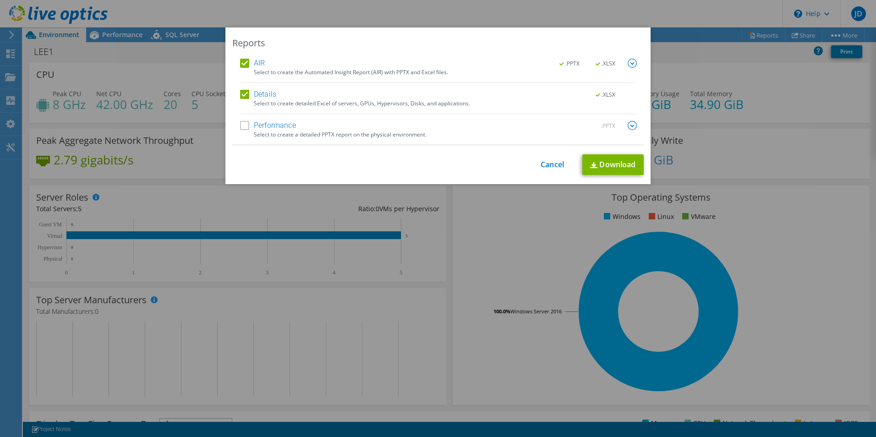
click at [240, 127] on label "Performance" at bounding box center [268, 125] width 56 height 9
click at [0, 0] on input "Performance" at bounding box center [0, 0] width 0 height 0
click at [611, 166] on link "Download" at bounding box center [613, 164] width 61 height 21
click at [627, 8] on div "Reports AIR .PPTX .XLSX Select to create the Automated Insight Report (AIR) wit…" at bounding box center [438, 218] width 876 height 437
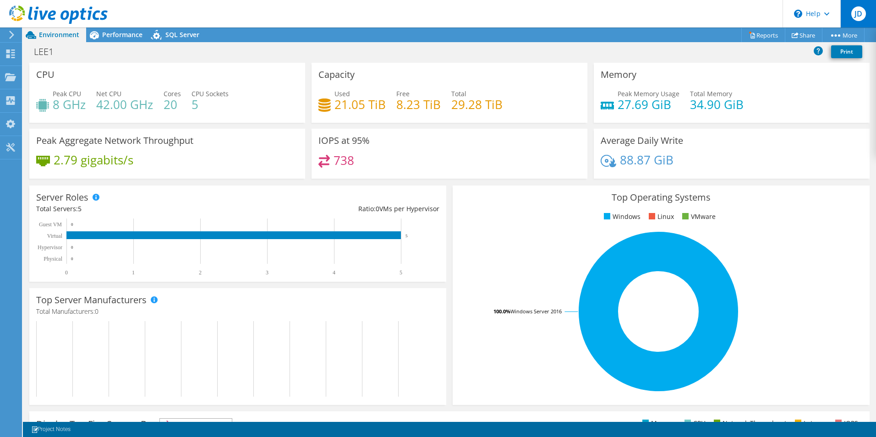
click at [861, 19] on span "JD" at bounding box center [859, 13] width 15 height 15
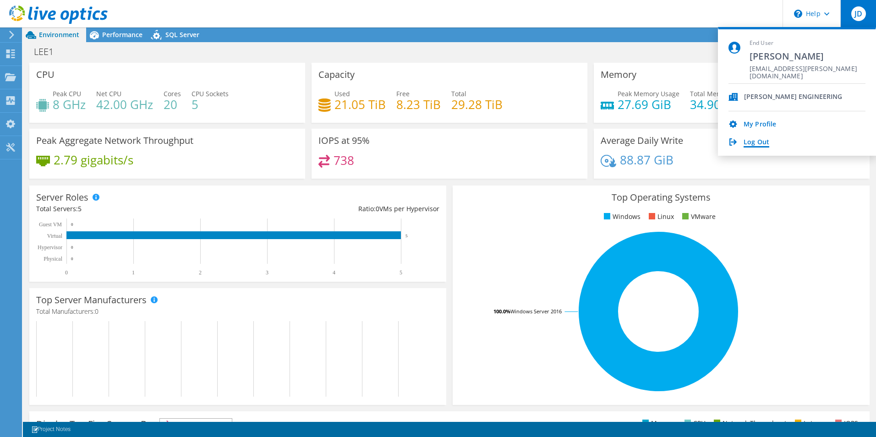
click at [761, 145] on link "Log Out" at bounding box center [757, 142] width 26 height 9
